Goal: Transaction & Acquisition: Register for event/course

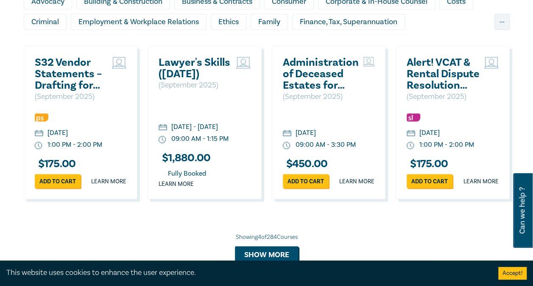
scroll to position [668, 0]
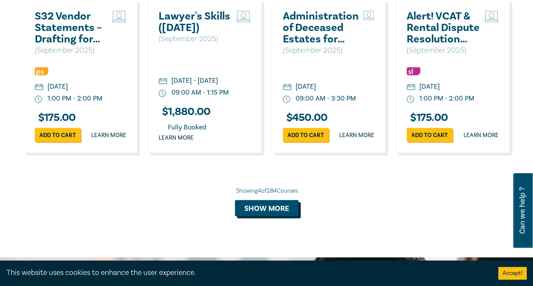
click at [255, 216] on button "Show more" at bounding box center [267, 208] width 64 height 16
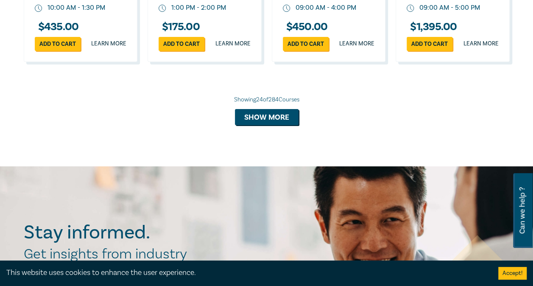
scroll to position [1579, 0]
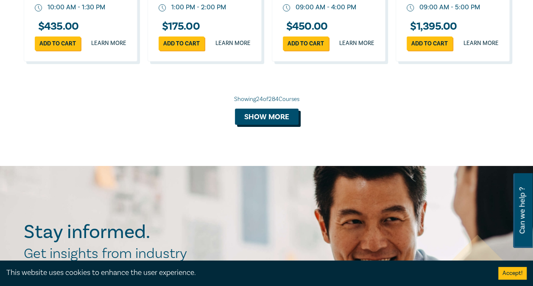
click at [268, 125] on button "Show more" at bounding box center [267, 117] width 64 height 16
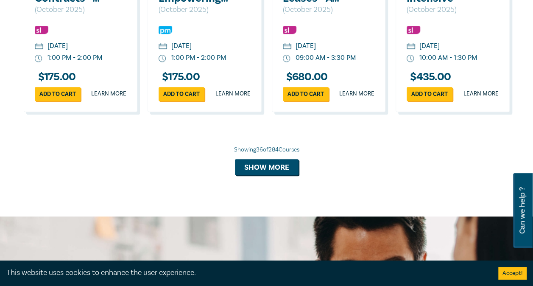
scroll to position [2021, 0]
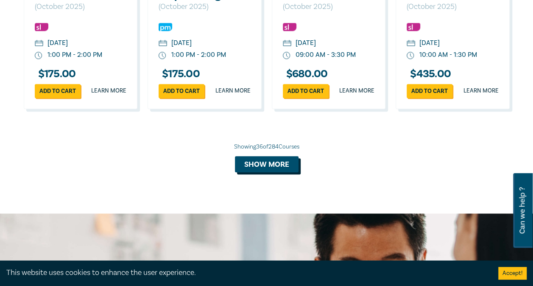
click at [263, 172] on button "Show more" at bounding box center [267, 164] width 64 height 16
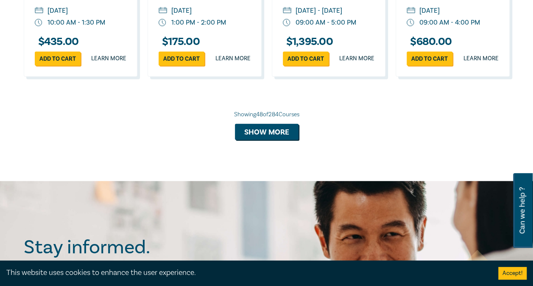
scroll to position [2547, 0]
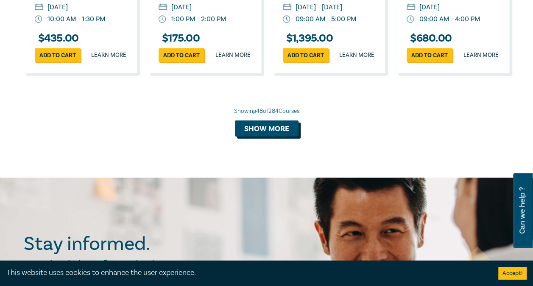
click at [267, 137] on button "Show more" at bounding box center [267, 129] width 64 height 16
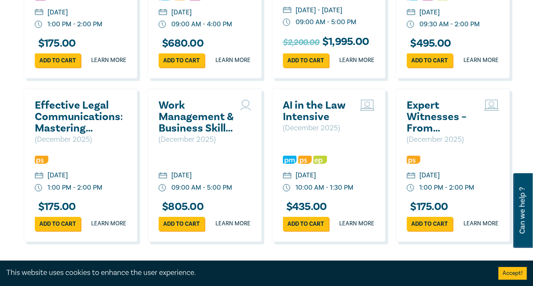
scroll to position [3055, 0]
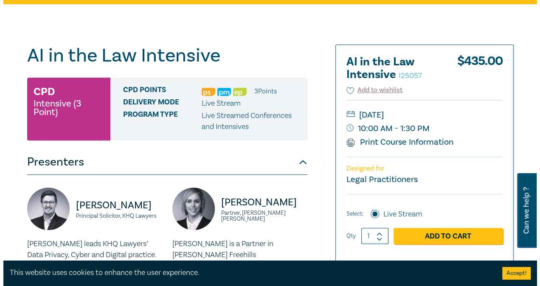
scroll to position [139, 0]
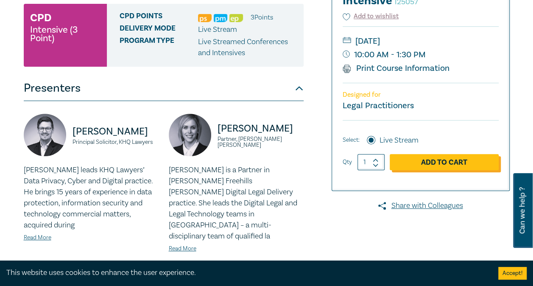
click at [440, 161] on link "Add to Cart" at bounding box center [444, 162] width 109 height 16
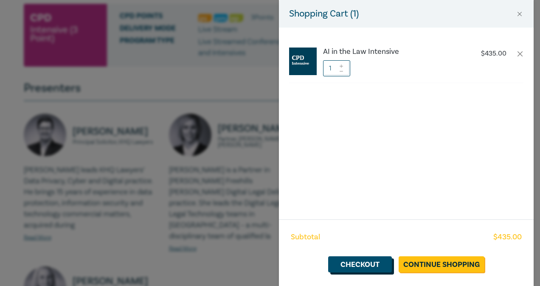
click at [365, 260] on link "Checkout" at bounding box center [360, 264] width 64 height 16
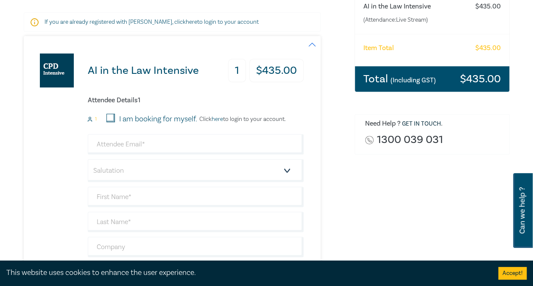
scroll to position [150, 0]
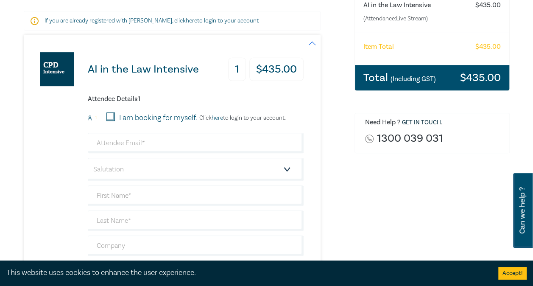
click at [166, 115] on label "I am booking for myself." at bounding box center [158, 117] width 78 height 11
click at [115, 115] on input "I am booking for myself." at bounding box center [111, 116] width 8 height 8
checkbox input "true"
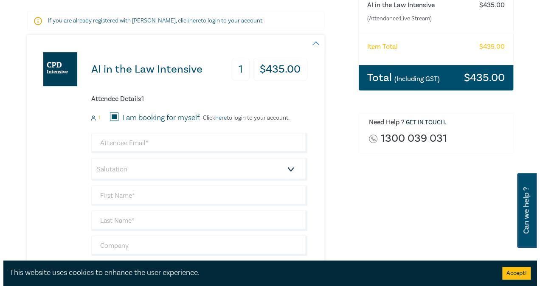
scroll to position [135, 0]
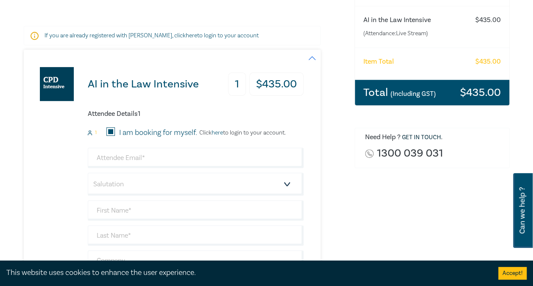
click at [218, 131] on link "here" at bounding box center [217, 133] width 11 height 8
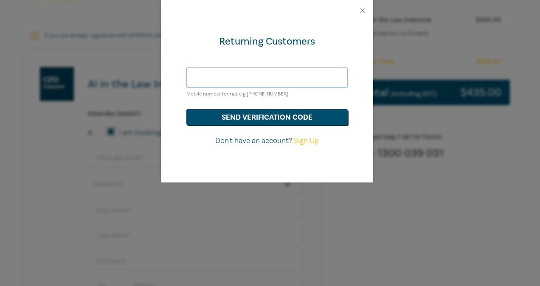
click at [262, 77] on input "text" at bounding box center [266, 77] width 161 height 20
type input "tbraue@leocussen.edu.au"
click at [266, 121] on button "send verification code" at bounding box center [266, 117] width 161 height 16
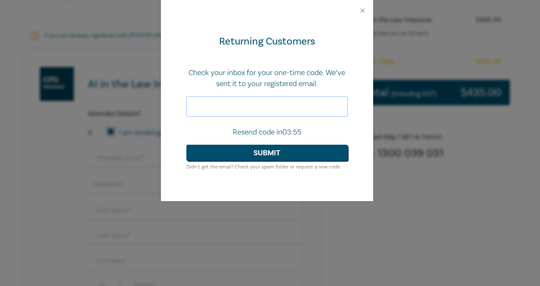
click at [282, 111] on input "text" at bounding box center [266, 106] width 161 height 20
paste input "609053"
type input "609053"
click at [186, 145] on button "Submit" at bounding box center [266, 153] width 161 height 16
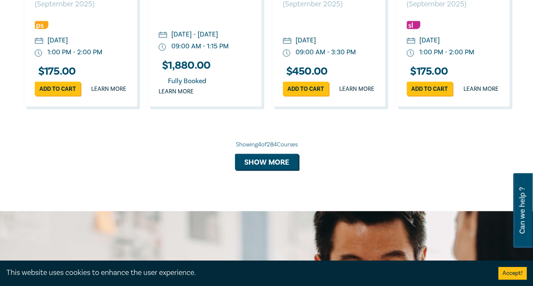
scroll to position [732, 0]
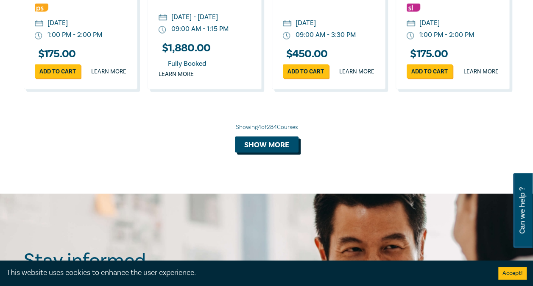
click at [276, 152] on button "Show more" at bounding box center [267, 144] width 64 height 16
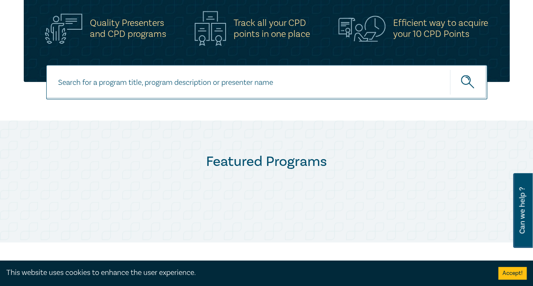
scroll to position [251, 0]
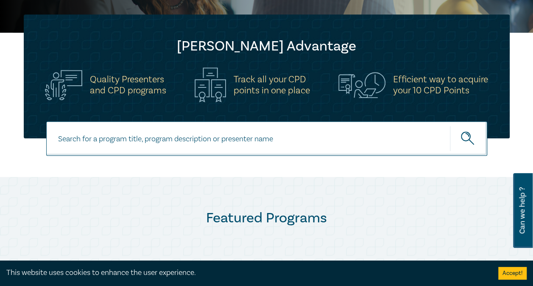
click at [273, 147] on input at bounding box center [266, 138] width 441 height 34
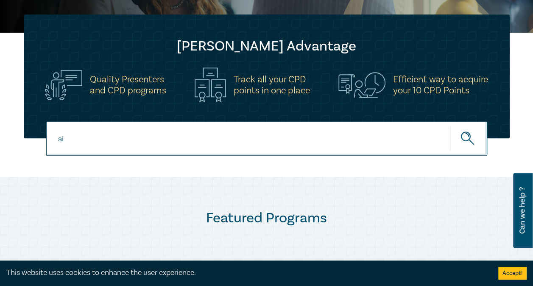
type input "ai"
click at [450, 126] on button "submit" at bounding box center [468, 139] width 37 height 26
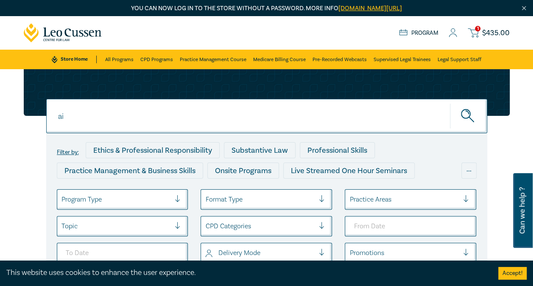
click at [476, 33] on icon at bounding box center [473, 33] width 11 height 11
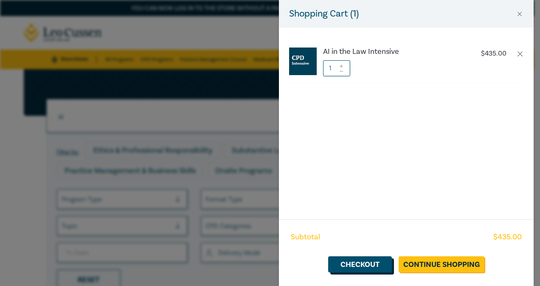
click at [379, 265] on link "Checkout" at bounding box center [360, 264] width 64 height 16
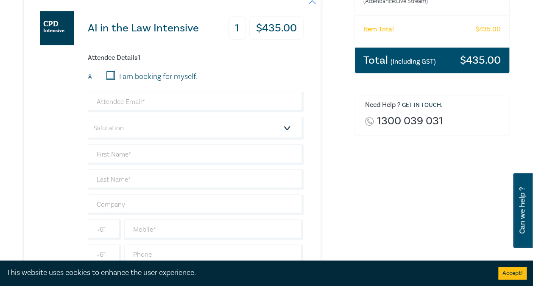
scroll to position [170, 0]
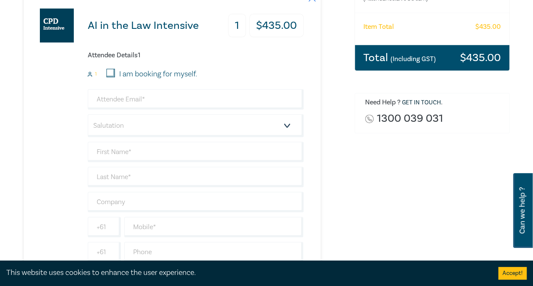
click at [105, 72] on div "I am booking for myself." at bounding box center [147, 74] width 101 height 11
click at [110, 73] on input "I am booking for myself." at bounding box center [111, 73] width 8 height 8
checkbox input "true"
type input "tbraue@leocussen.edu.au"
type input "Talia"
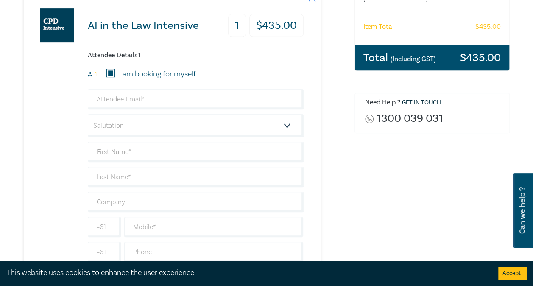
type input "Braue"
type input "487473370"
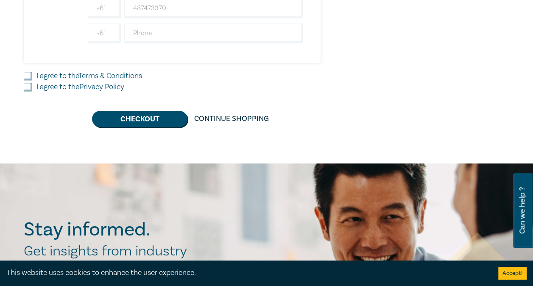
scroll to position [391, 0]
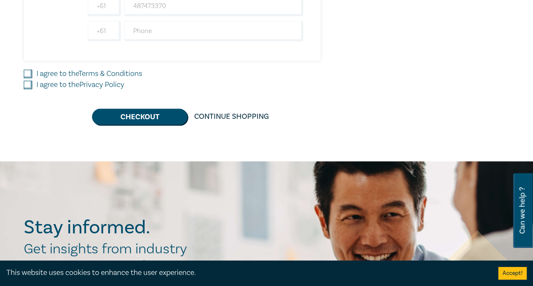
click at [76, 73] on label "I agree to the Terms & Conditions" at bounding box center [89, 73] width 106 height 11
click at [32, 73] on input "I agree to the Terms & Conditions" at bounding box center [28, 74] width 8 height 8
click at [76, 76] on label "I agree to the Terms & Conditions" at bounding box center [89, 73] width 106 height 11
click at [32, 76] on input "I agree to the Terms & Conditions" at bounding box center [28, 74] width 8 height 8
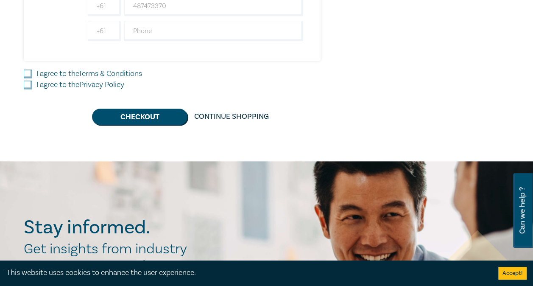
click at [99, 72] on link "Terms & Conditions" at bounding box center [111, 74] width 64 height 10
click at [32, 72] on input "I agree to the Terms & Conditions" at bounding box center [28, 74] width 8 height 8
checkbox input "true"
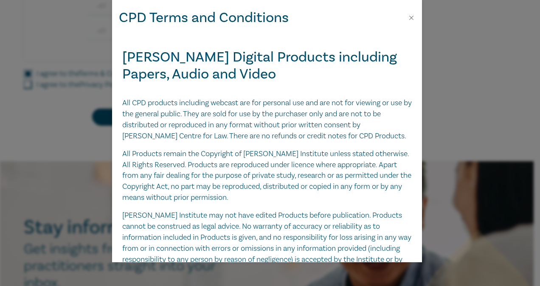
click at [97, 87] on div "CPD Terms and Conditions Leo Cussen Digital Products including Papers, Audio an…" at bounding box center [270, 143] width 540 height 286
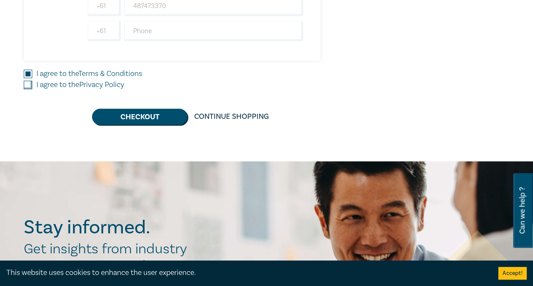
click at [96, 82] on link "Privacy Policy" at bounding box center [101, 85] width 45 height 10
click at [32, 82] on input "I agree to the Privacy Policy" at bounding box center [28, 85] width 8 height 8
checkbox input "true"
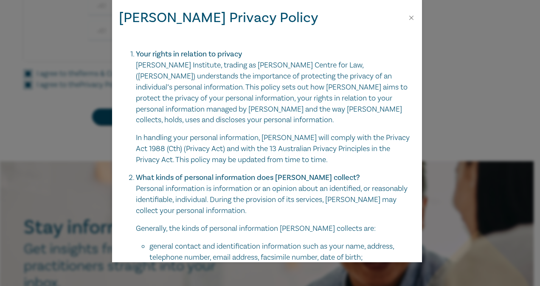
click at [90, 112] on div "Leo Cussen Privacy Policy Your rights in relation to privacy Leo Cussen Institu…" at bounding box center [270, 143] width 540 height 286
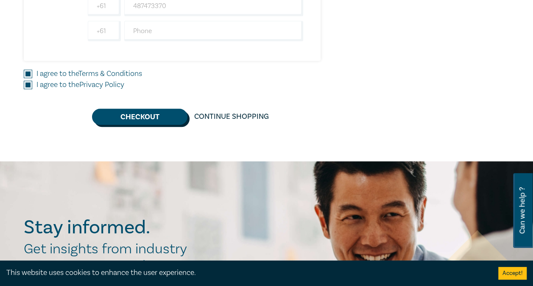
click at [127, 115] on button "Checkout" at bounding box center [139, 117] width 95 height 16
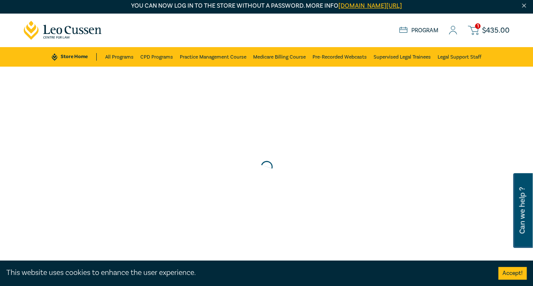
scroll to position [0, 0]
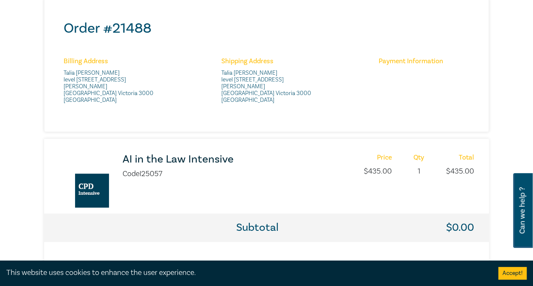
scroll to position [334, 0]
